Goal: Task Accomplishment & Management: Manage account settings

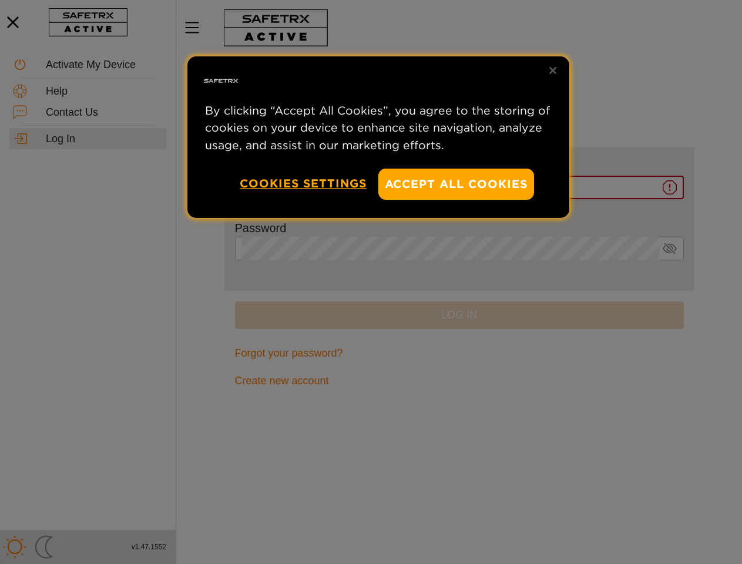
click at [371, 282] on div at bounding box center [371, 282] width 742 height 564
click at [457, 184] on button "Accept All Cookies" at bounding box center [456, 184] width 156 height 31
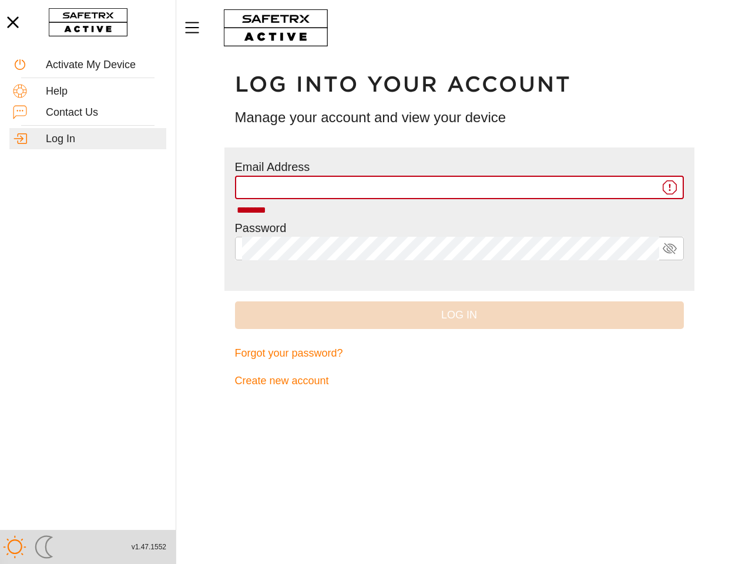
click at [303, 183] on button "Cookies Settings" at bounding box center [303, 184] width 127 height 30
click at [553, 71] on div "Log into your account Manage your account and view your device" at bounding box center [459, 102] width 470 height 92
